Goal: Task Accomplishment & Management: Manage account settings

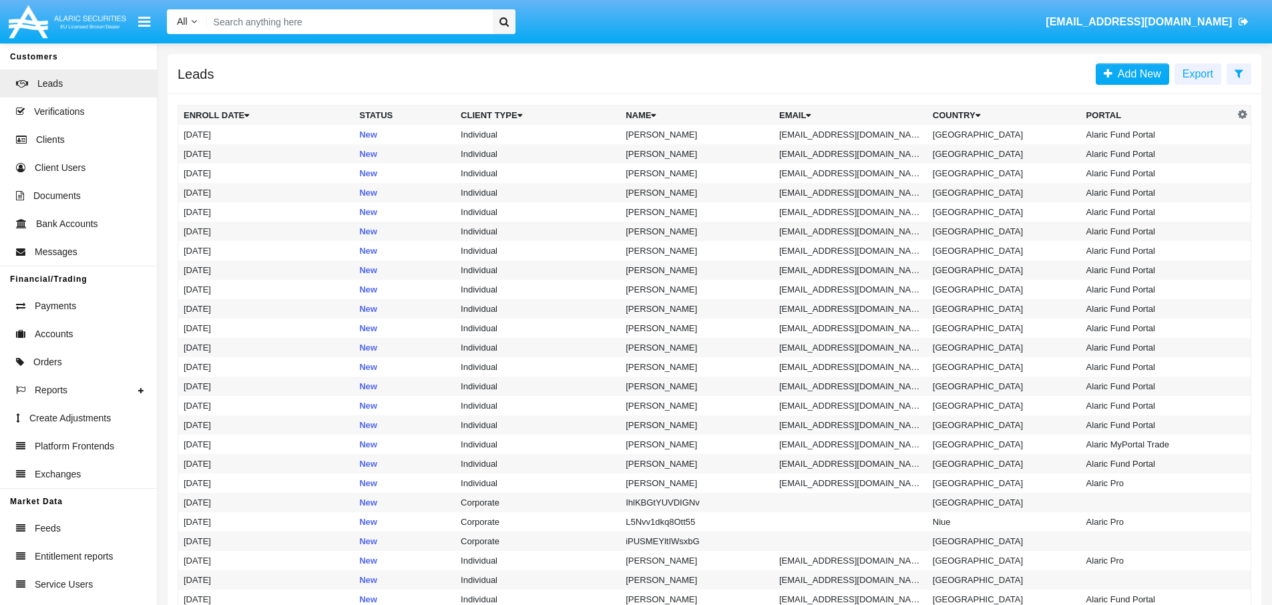
click at [344, 23] on input "Search" at bounding box center [347, 21] width 281 height 25
paste input "softAssert.assertThat(hammerTradeSymbolDetails.getAskPrice()).contains("Current…"
type input "softAssert.assertThat(hammerTradeSymbolDetails.getAskPrice()).contains("Current…"
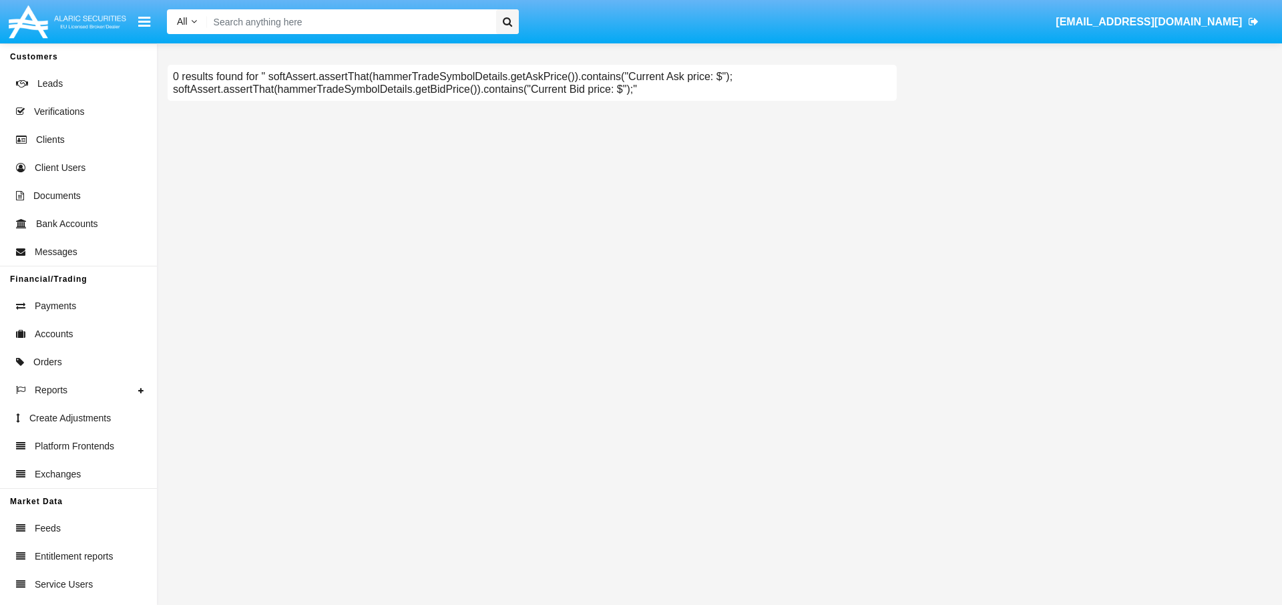
click at [376, 35] on div "All All Name Email Account [EMAIL_ADDRESS][DOMAIN_NAME]" at bounding box center [714, 21] width 1115 height 37
click at [376, 27] on input "Search" at bounding box center [349, 21] width 284 height 25
paste input "[EMAIL_ADDRESS]"
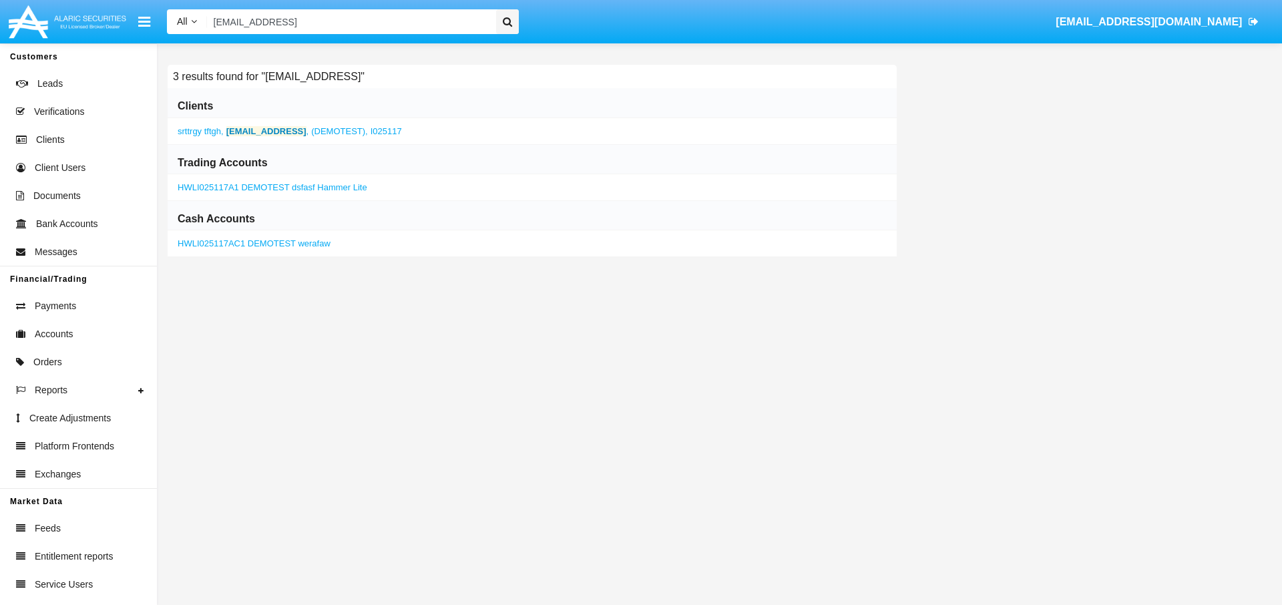
type input "[EMAIL_ADDRESS]"
click at [278, 132] on b "[EMAIL_ADDRESS]" at bounding box center [266, 131] width 80 height 10
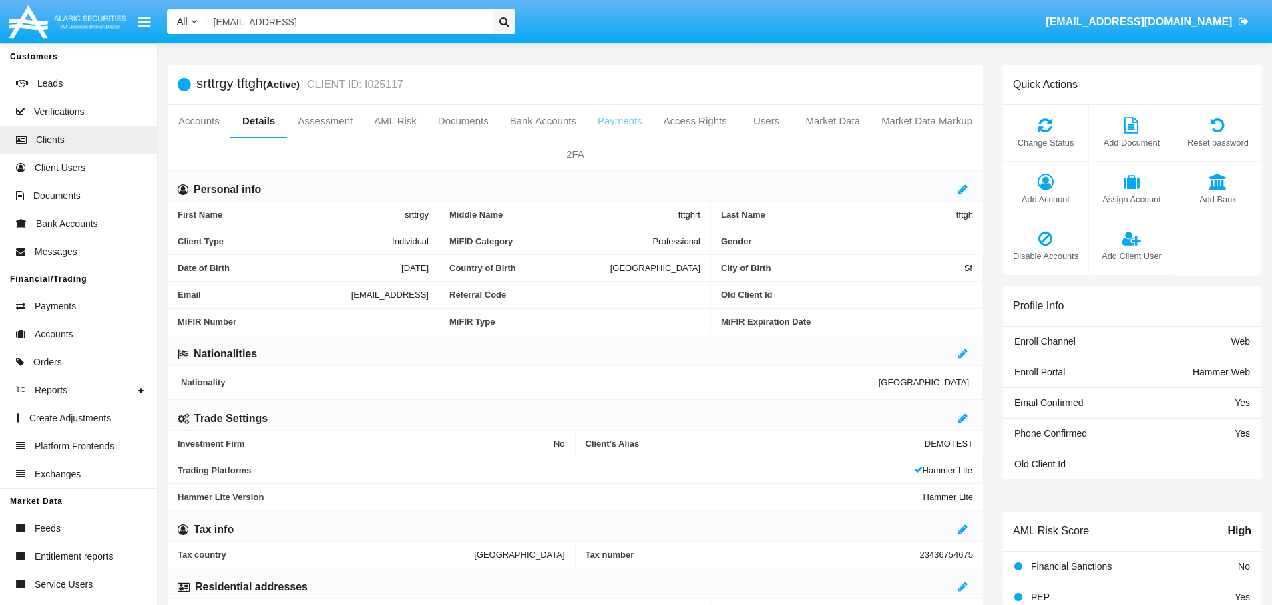
click at [625, 120] on link "Payments" at bounding box center [620, 121] width 66 height 32
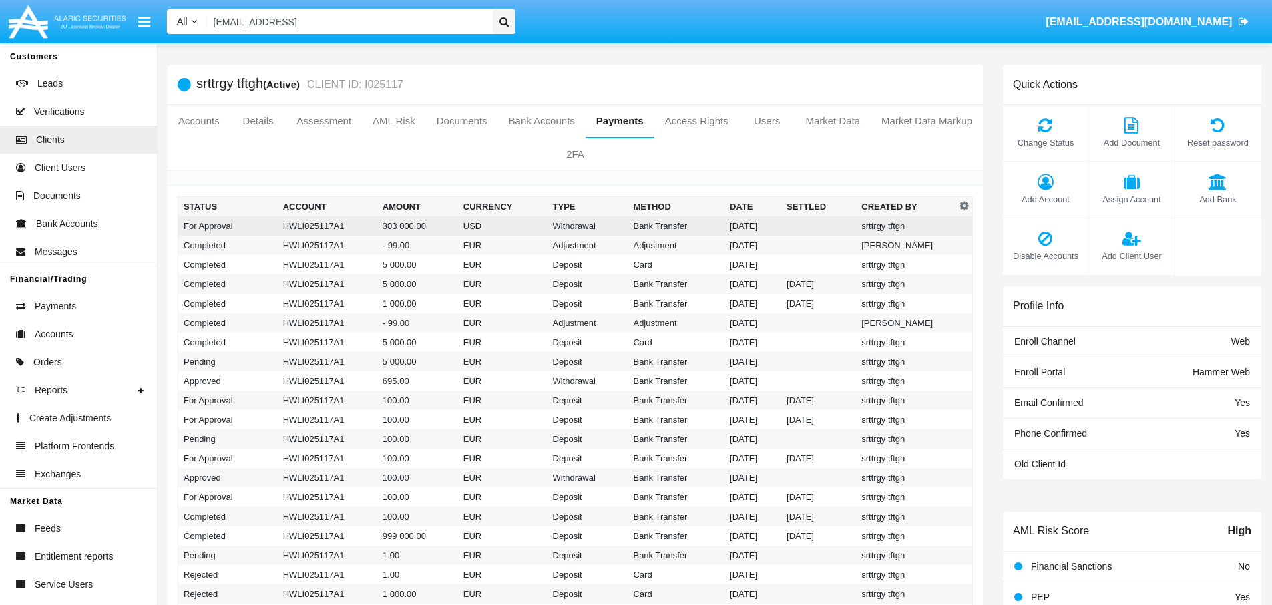
click at [447, 229] on td "303 000.00" at bounding box center [417, 225] width 81 height 19
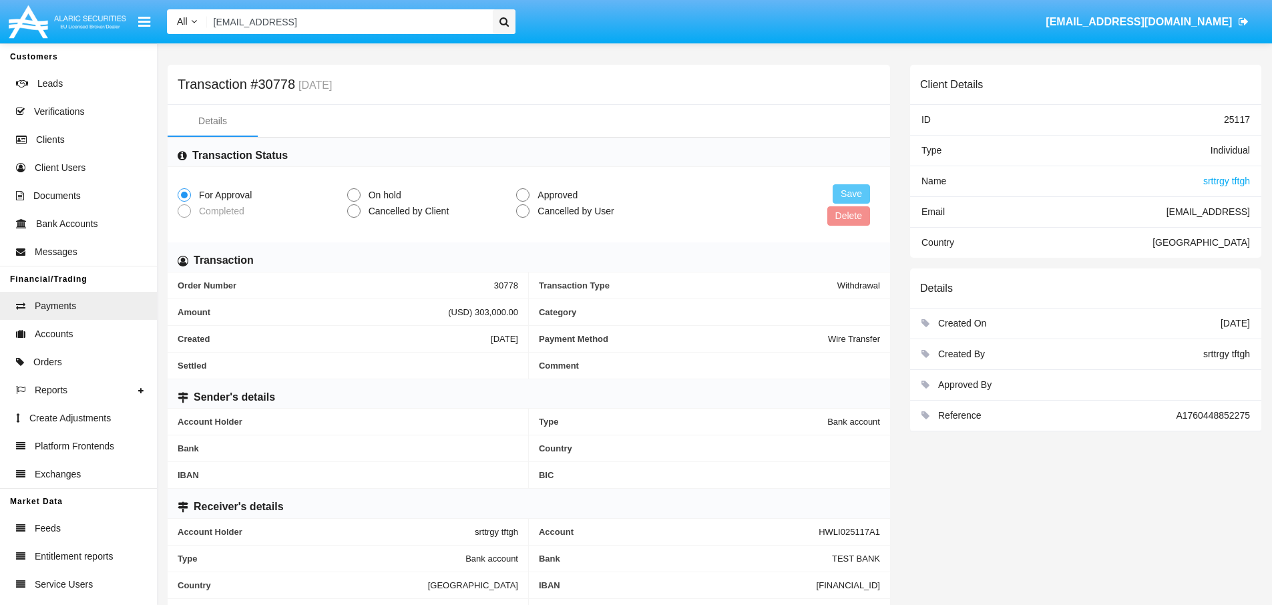
click at [523, 193] on span at bounding box center [522, 194] width 13 height 13
click at [523, 202] on input "Approved" at bounding box center [522, 202] width 1 height 1
radio input "true"
click at [860, 195] on button "Save" at bounding box center [851, 193] width 37 height 19
